Goal: Check status: Check status

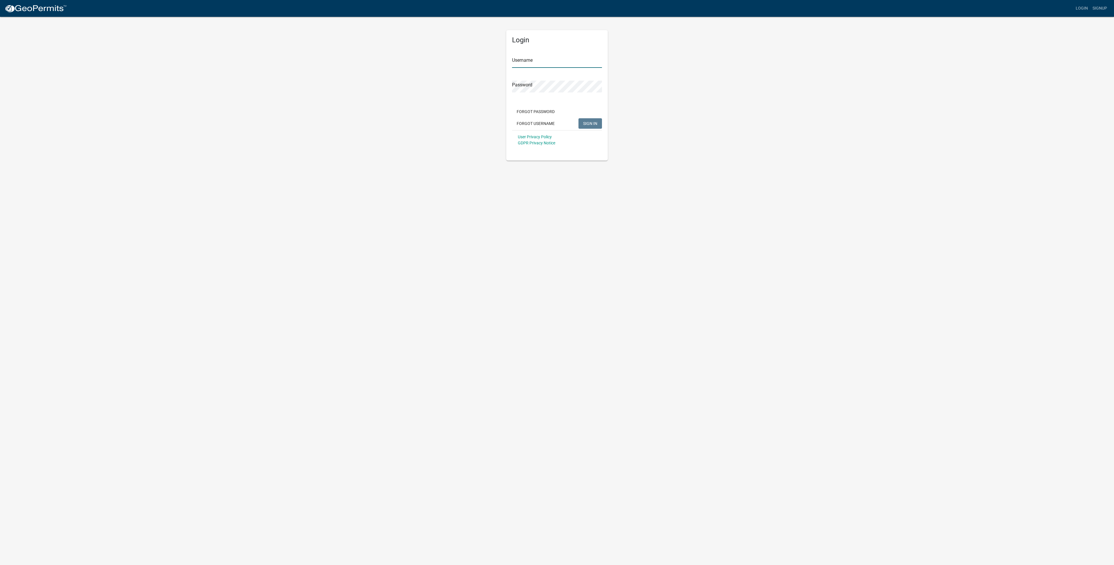
type input "millerm415"
click at [599, 122] on button "SIGN IN" at bounding box center [591, 123] width 24 height 10
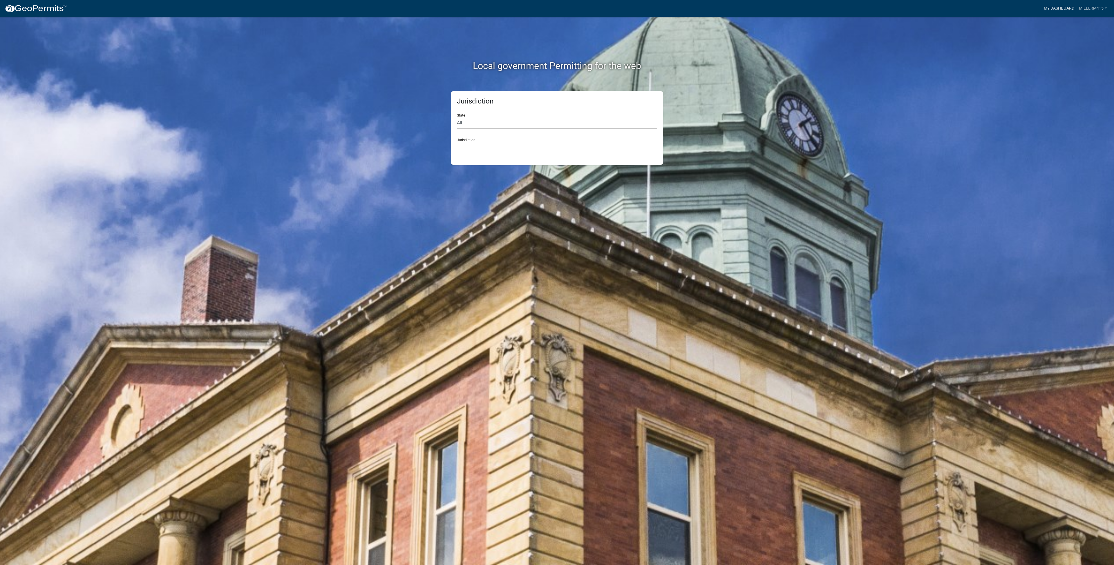
click at [1055, 7] on link "My Dashboard" at bounding box center [1059, 8] width 35 height 11
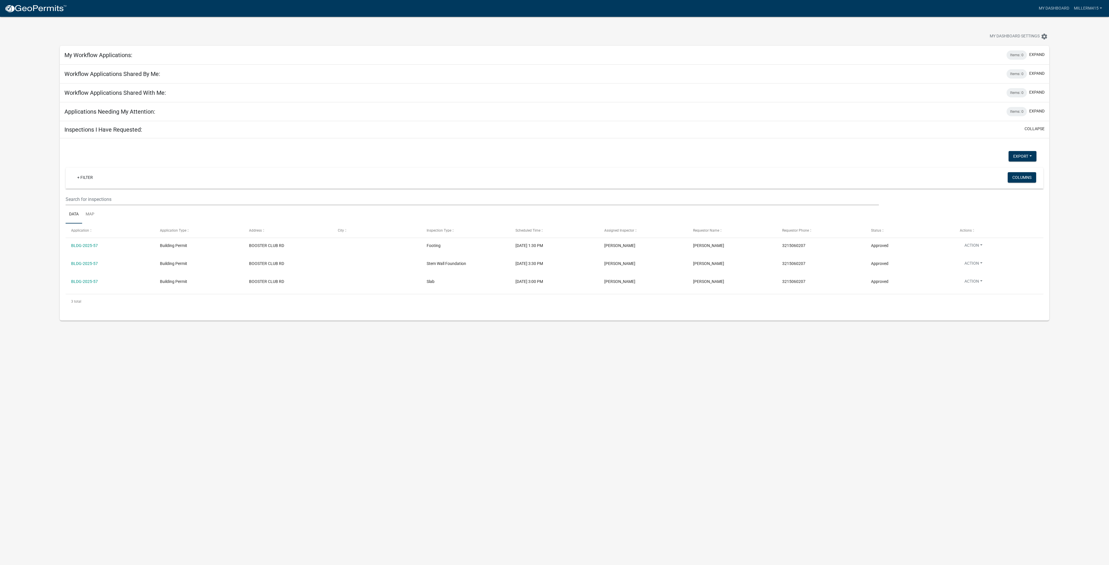
click at [124, 71] on h5 "Workflow Applications Shared By Me:" at bounding box center [112, 74] width 96 height 7
click at [134, 52] on div "My Workflow Applications: Items: 0 expand" at bounding box center [554, 55] width 989 height 19
click at [1088, 5] on link "millerm415" at bounding box center [1087, 8] width 33 height 11
click at [978, 422] on body "Internet Explorer does NOT work with GeoPermits. Get a new browser for more sec…" at bounding box center [554, 299] width 1109 height 565
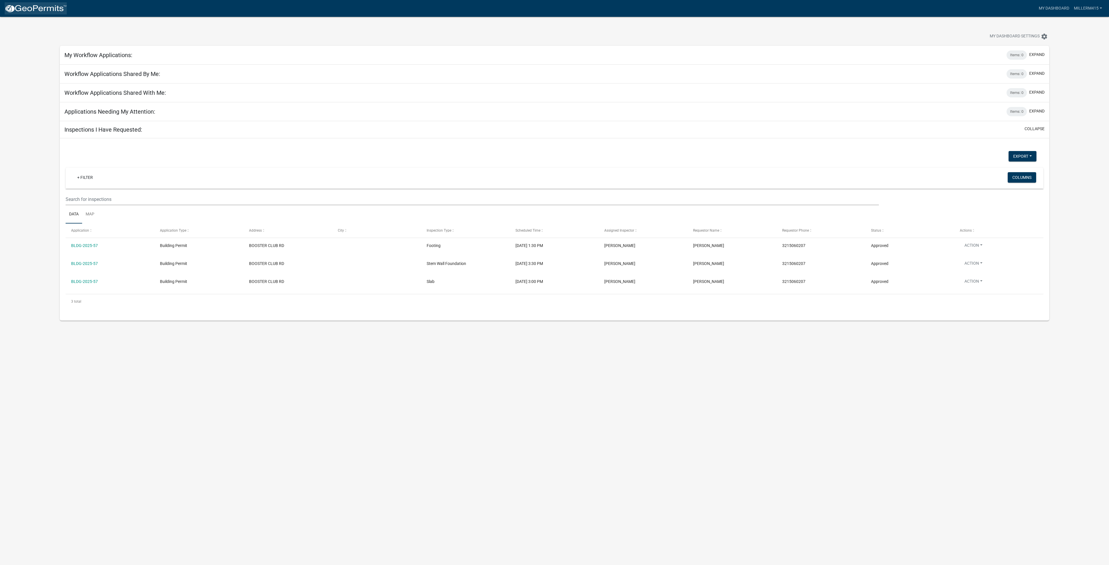
click at [30, 6] on img at bounding box center [36, 8] width 62 height 9
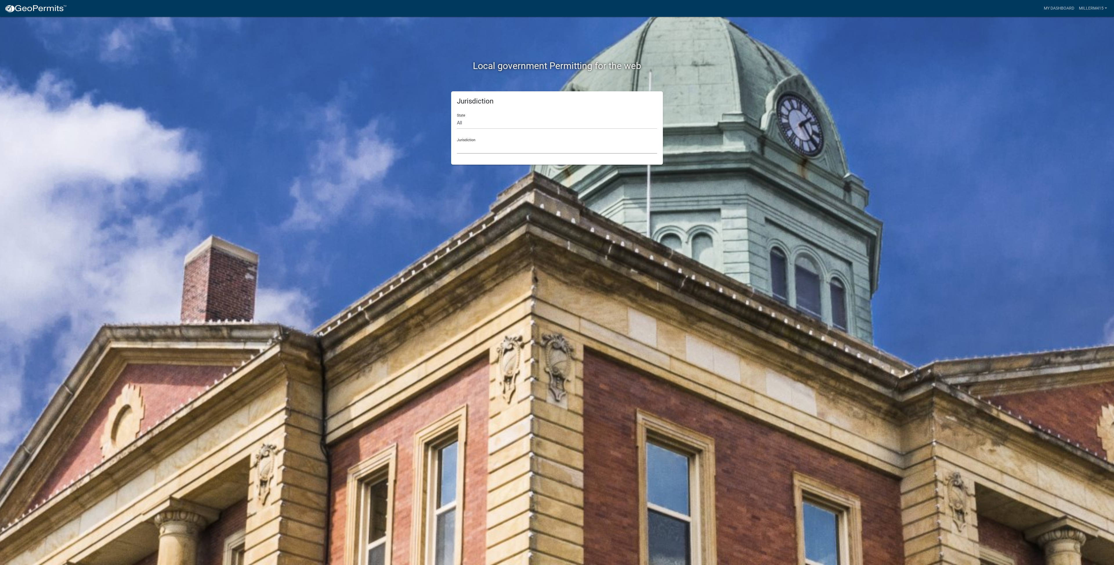
click at [467, 146] on select "[GEOGRAPHIC_DATA], [US_STATE] [GEOGRAPHIC_DATA], [US_STATE][PERSON_NAME][GEOGRA…" at bounding box center [557, 148] width 200 height 12
